Goal: Transaction & Acquisition: Purchase product/service

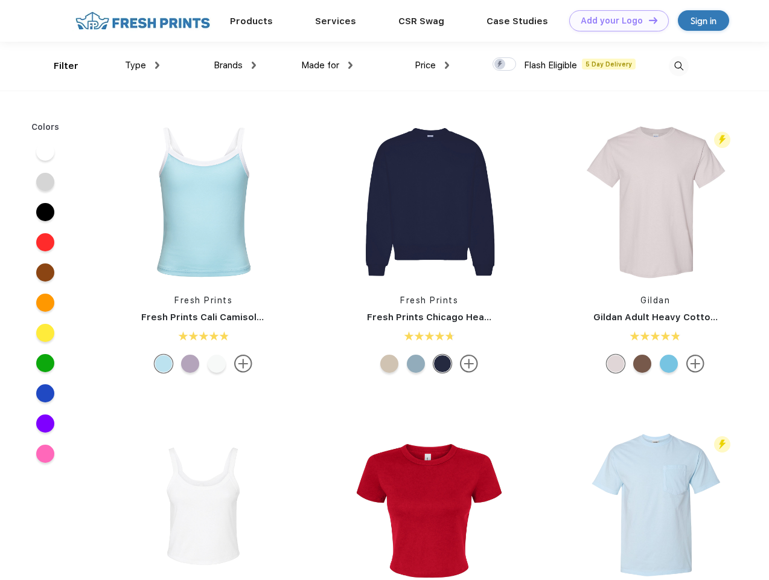
scroll to position [1, 0]
click at [615, 21] on link "Add your Logo Design Tool" at bounding box center [619, 20] width 100 height 21
click at [0, 0] on div "Design Tool" at bounding box center [0, 0] width 0 height 0
click at [648, 20] on link "Add your Logo Design Tool" at bounding box center [619, 20] width 100 height 21
click at [58, 66] on div "Filter" at bounding box center [66, 66] width 25 height 14
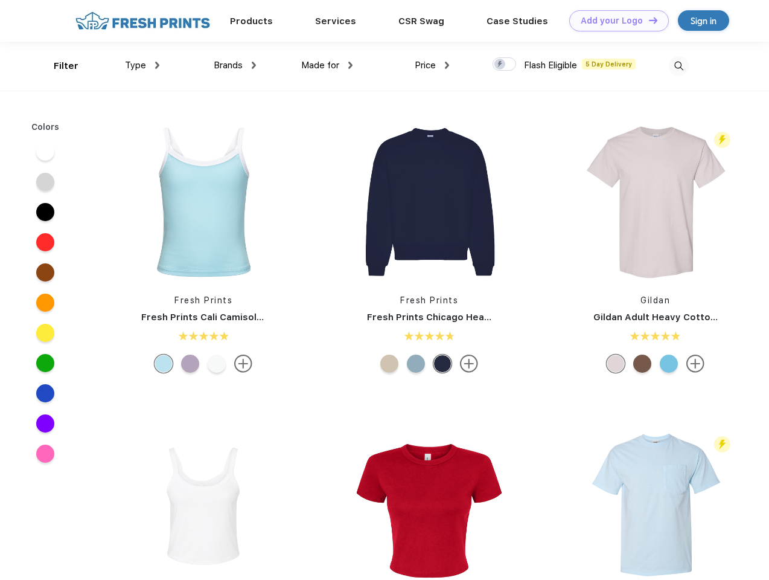
click at [143, 65] on span "Type" at bounding box center [135, 65] width 21 height 11
click at [235, 65] on span "Brands" at bounding box center [228, 65] width 29 height 11
click at [327, 65] on span "Made for" at bounding box center [320, 65] width 38 height 11
click at [432, 65] on span "Price" at bounding box center [425, 65] width 21 height 11
click at [505, 65] on div at bounding box center [505, 63] width 24 height 13
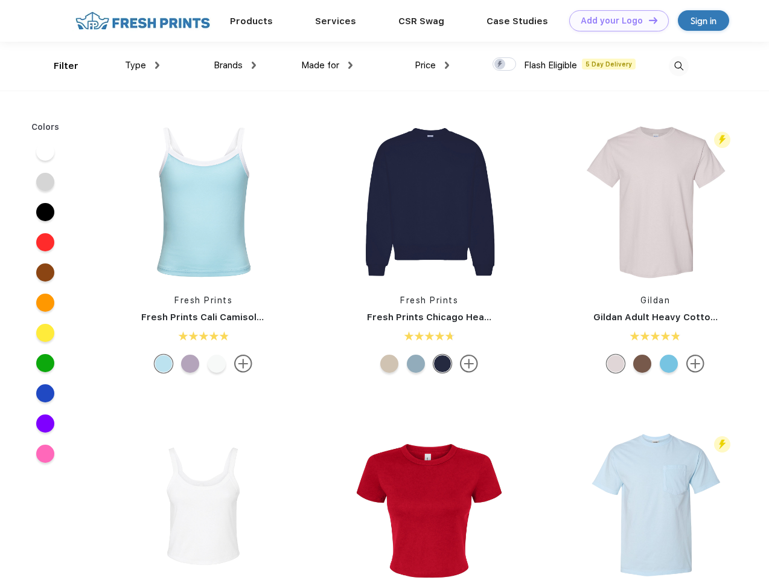
click at [501, 65] on input "checkbox" at bounding box center [497, 61] width 8 height 8
checkbox input "true"
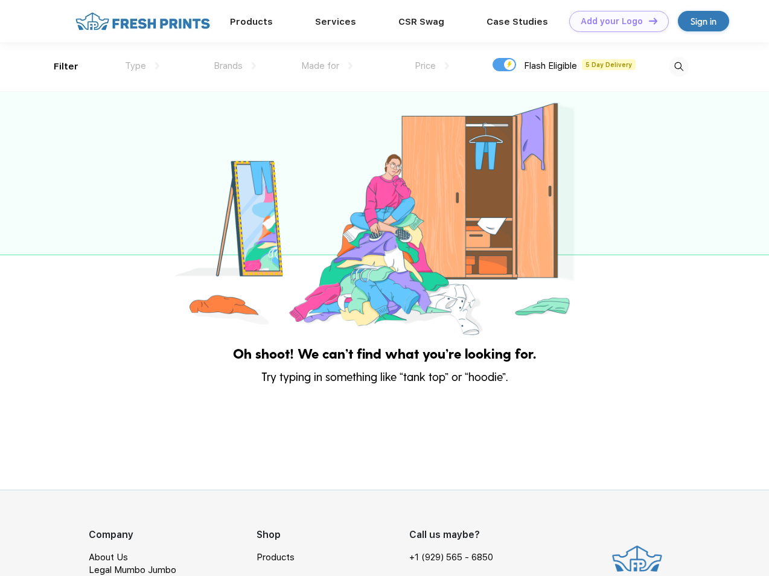
click at [679, 66] on img at bounding box center [679, 67] width 20 height 20
